Goal: Navigation & Orientation: Find specific page/section

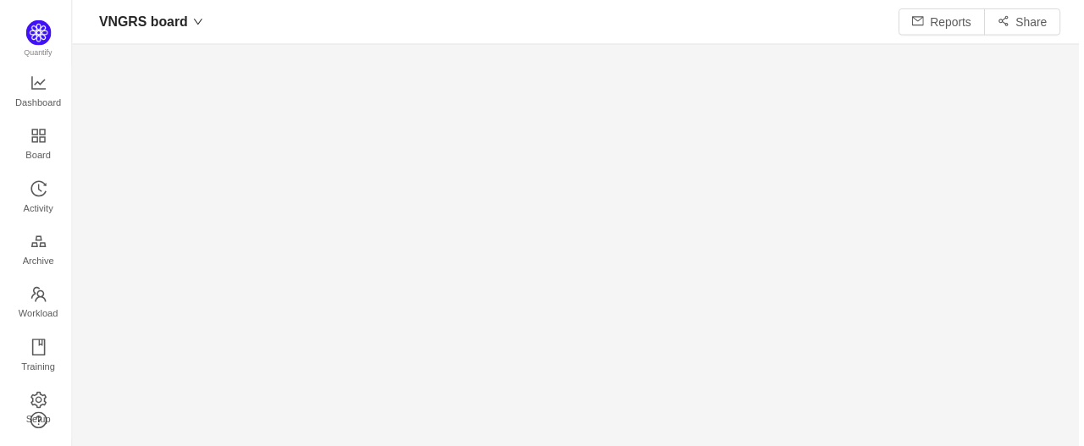
scroll to position [424, 978]
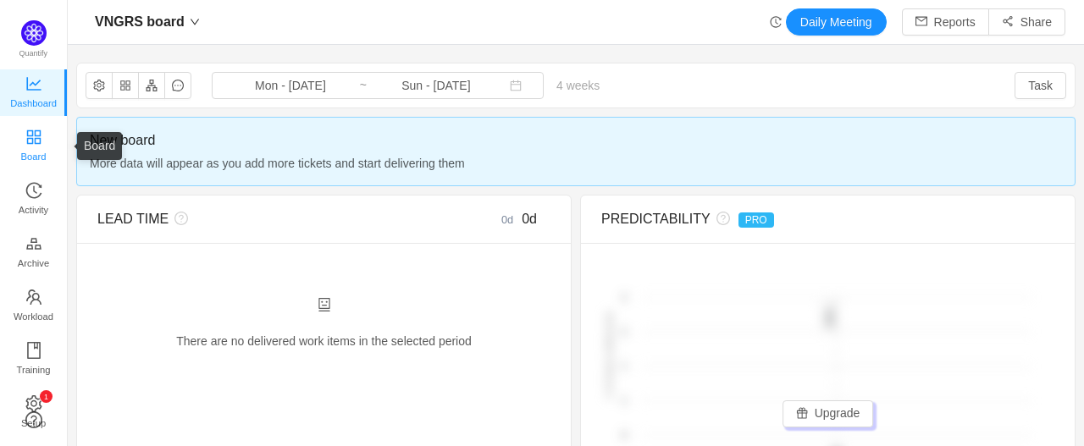
click at [22, 155] on span "Board" at bounding box center [33, 157] width 25 height 34
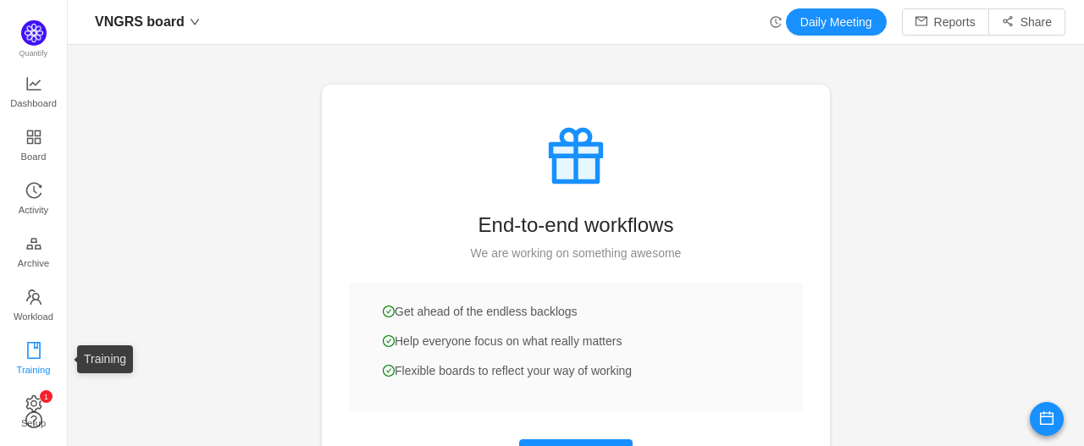
click at [33, 349] on icon "icon: book" at bounding box center [33, 350] width 17 height 17
